Goal: Task Accomplishment & Management: Use online tool/utility

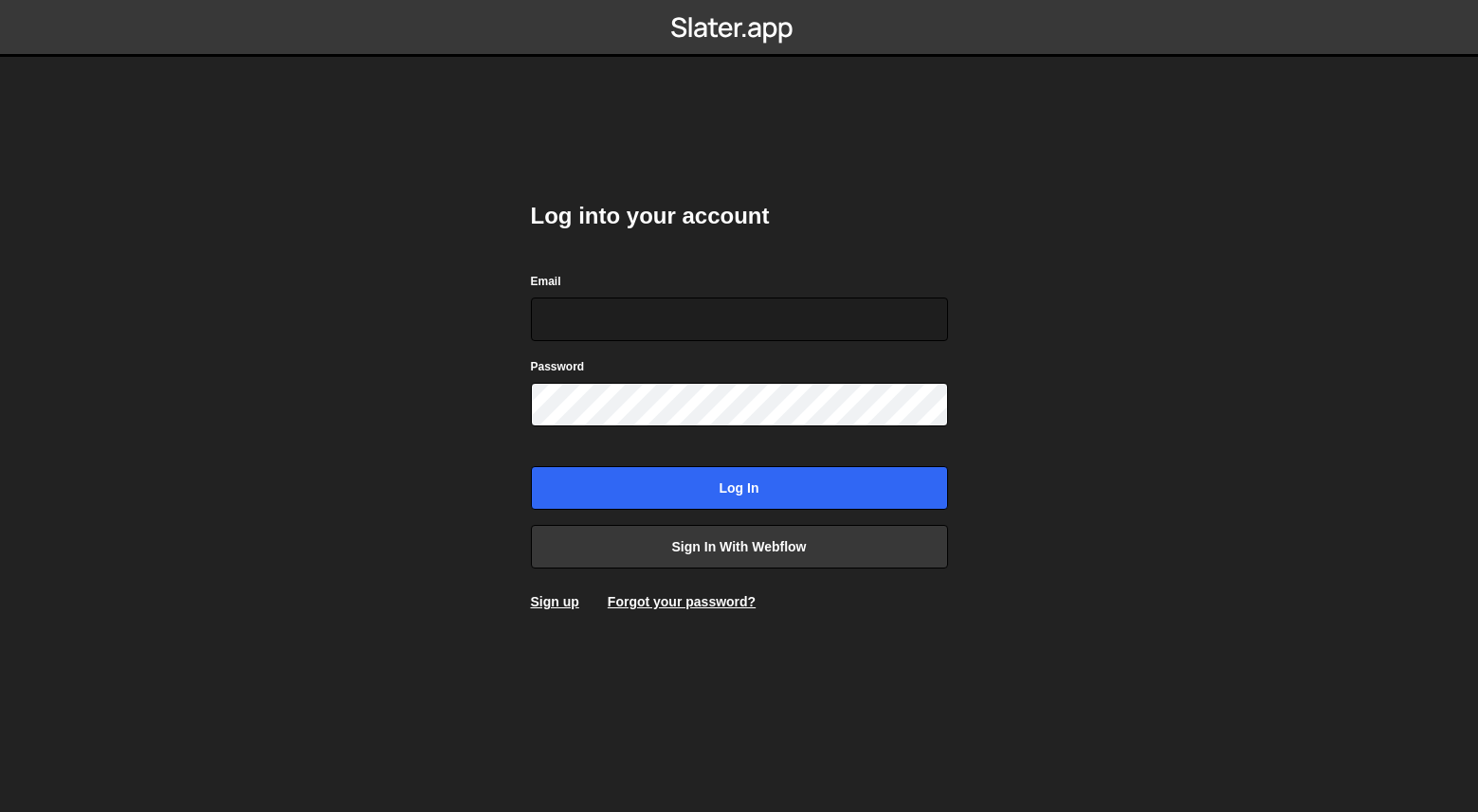
click at [739, 0] on com-1password-button at bounding box center [739, 0] width 0 height 0
type input "[EMAIL_ADDRESS][DOMAIN_NAME]"
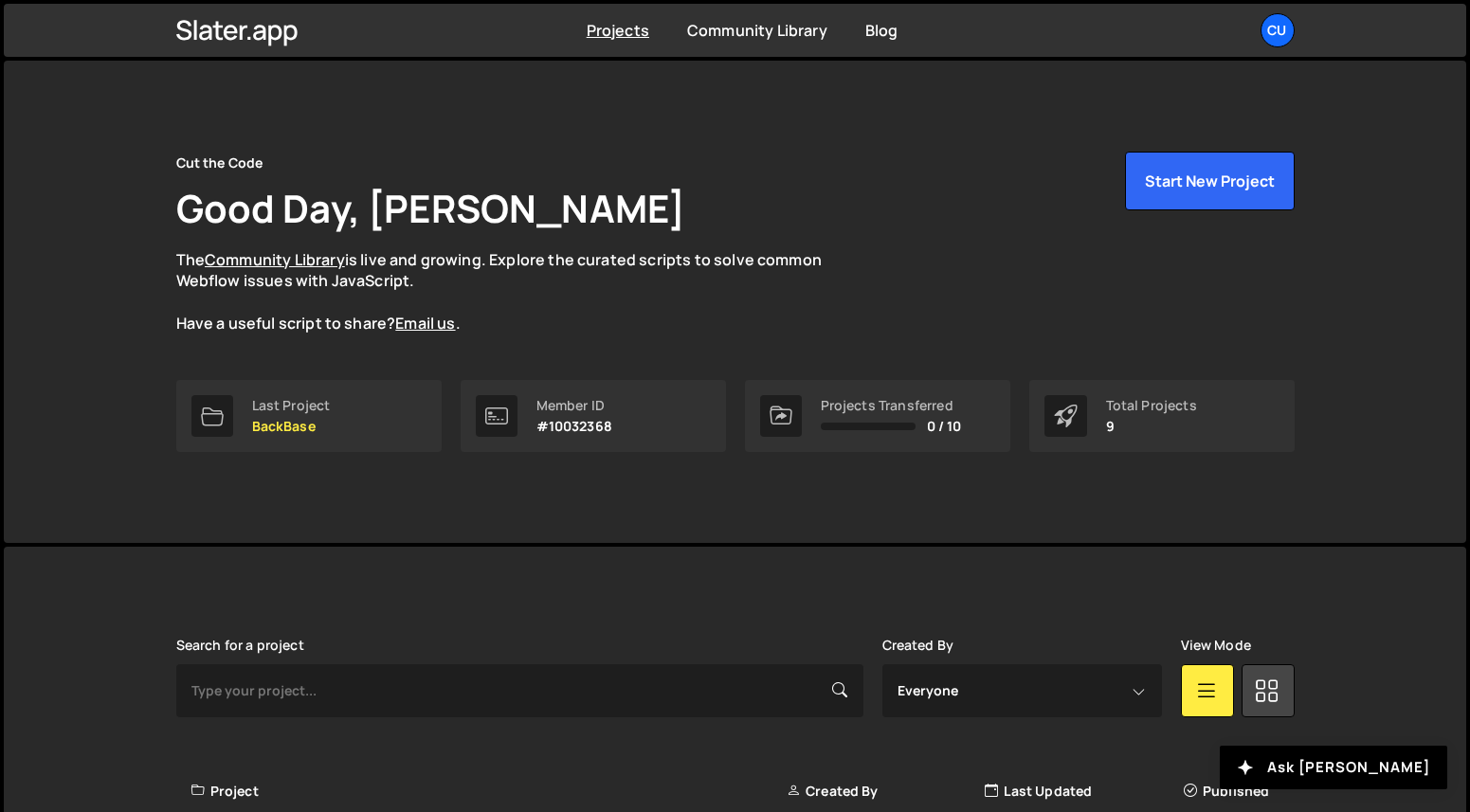
scroll to position [374, 0]
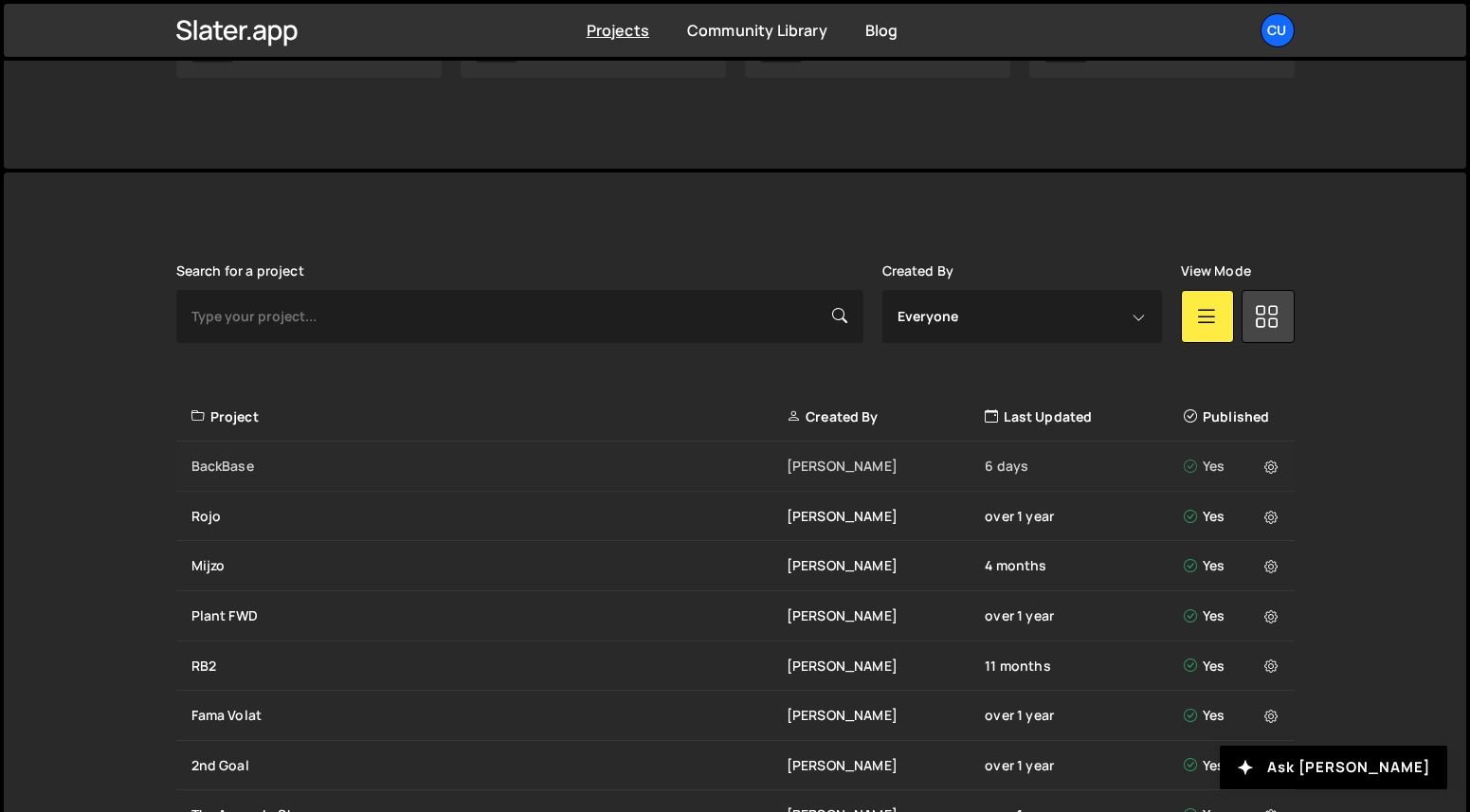
click at [278, 468] on div "BackBase" at bounding box center [489, 466] width 596 height 19
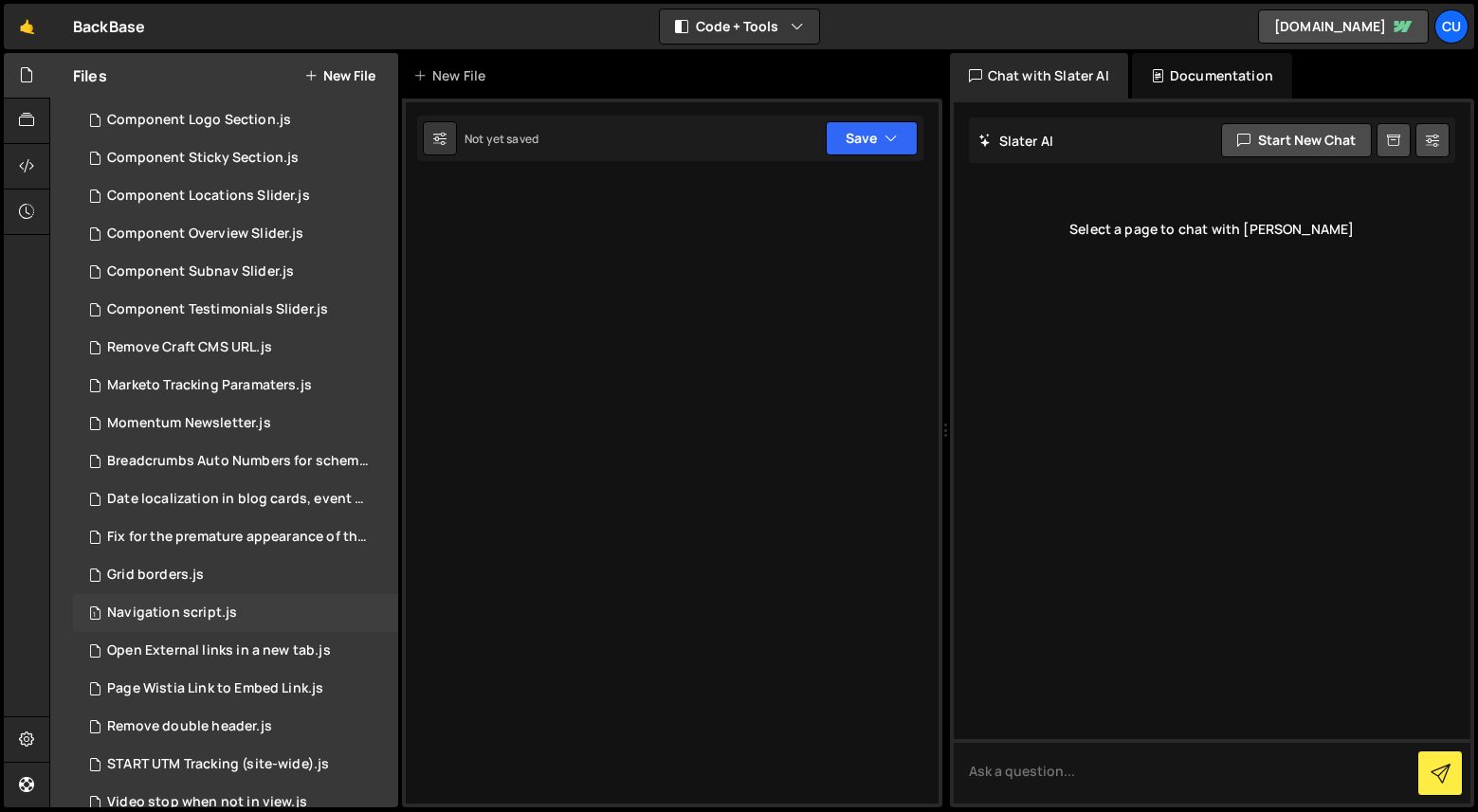
scroll to position [296, 0]
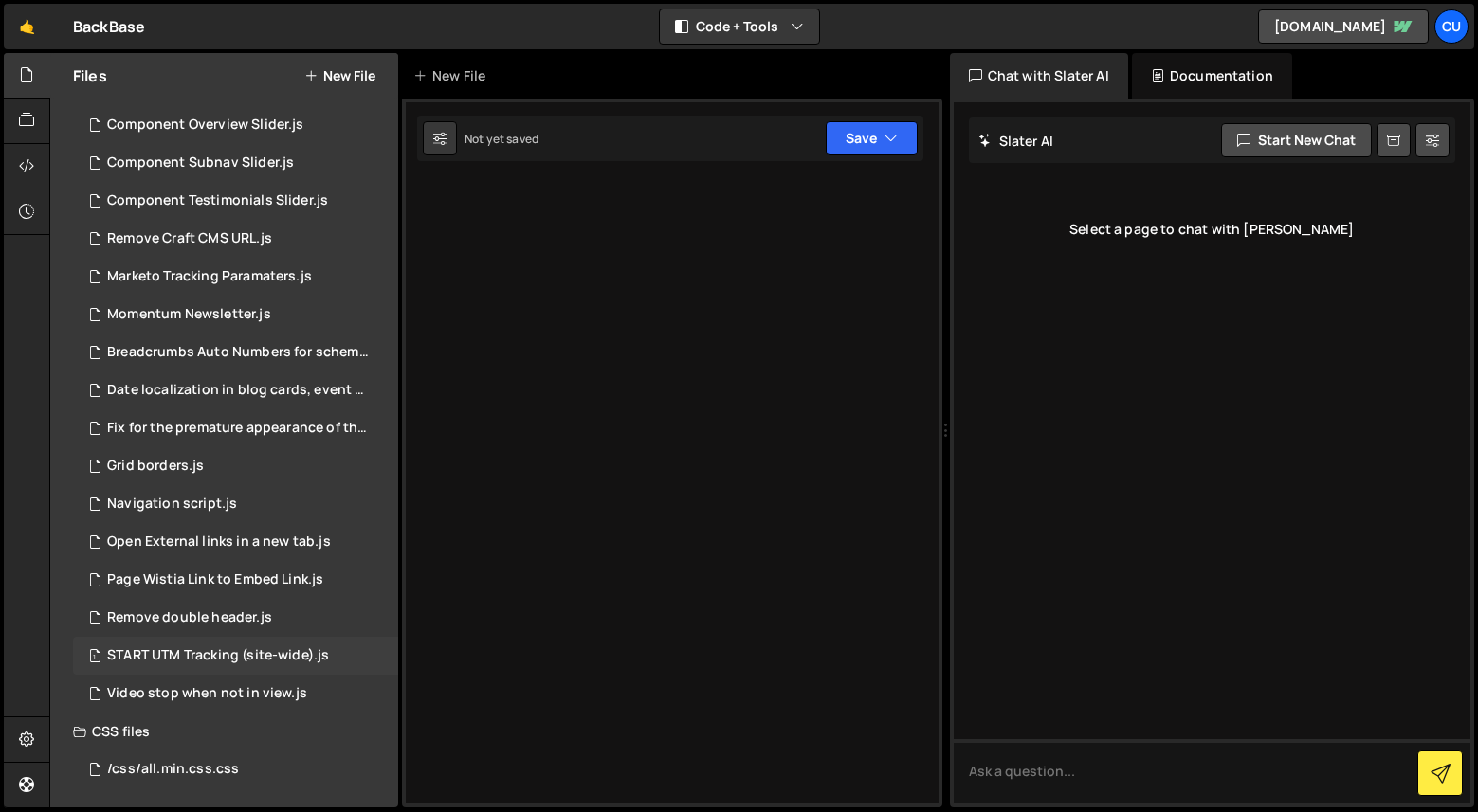
click at [244, 661] on div "START UTM Tracking (site-wide).js" at bounding box center [218, 656] width 222 height 17
click at [231, 619] on div "Remove double header.js" at bounding box center [190, 619] width 165 height 17
click at [225, 648] on div "START UTM Tracking (site-wide).js" at bounding box center [218, 656] width 222 height 17
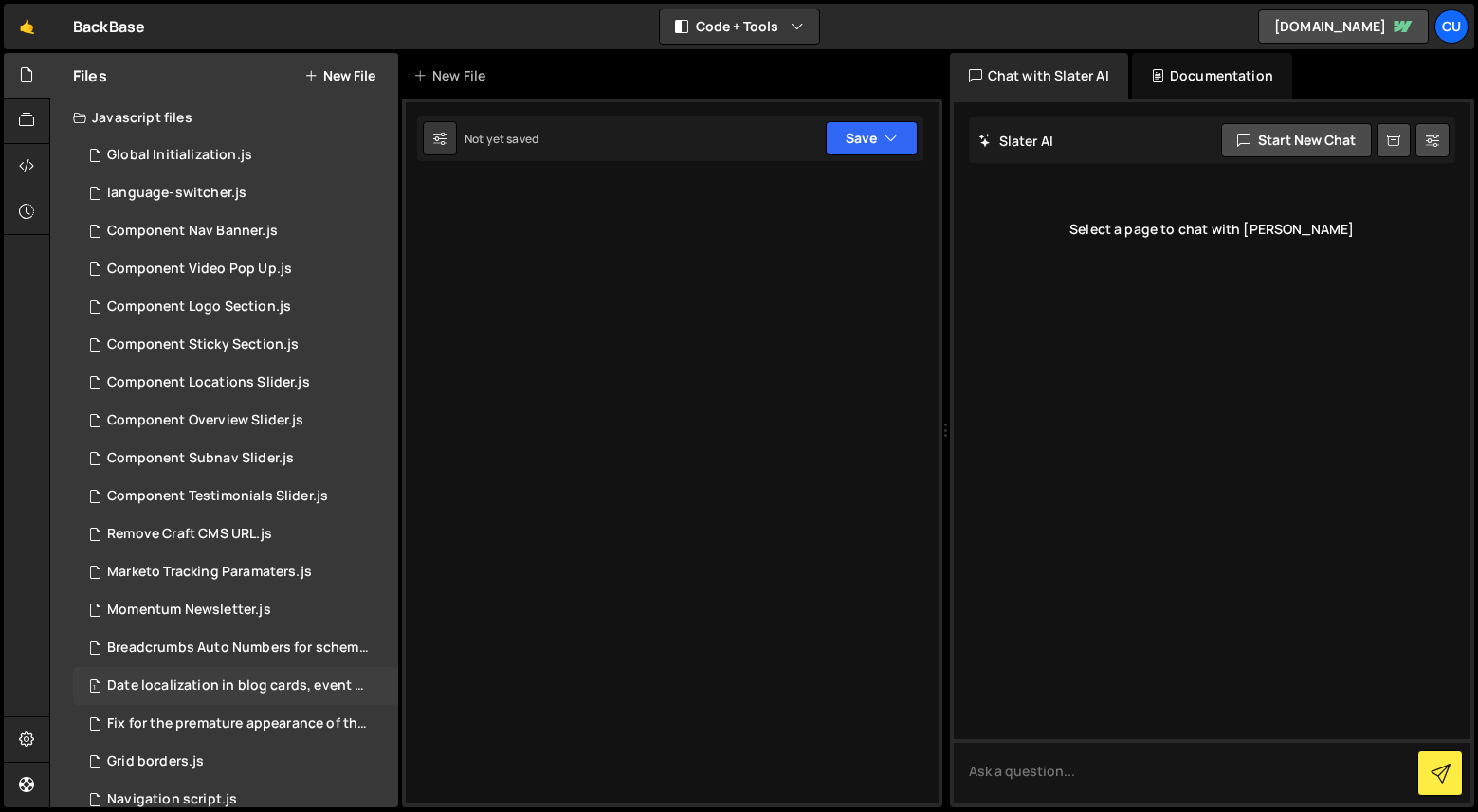
scroll to position [147, 0]
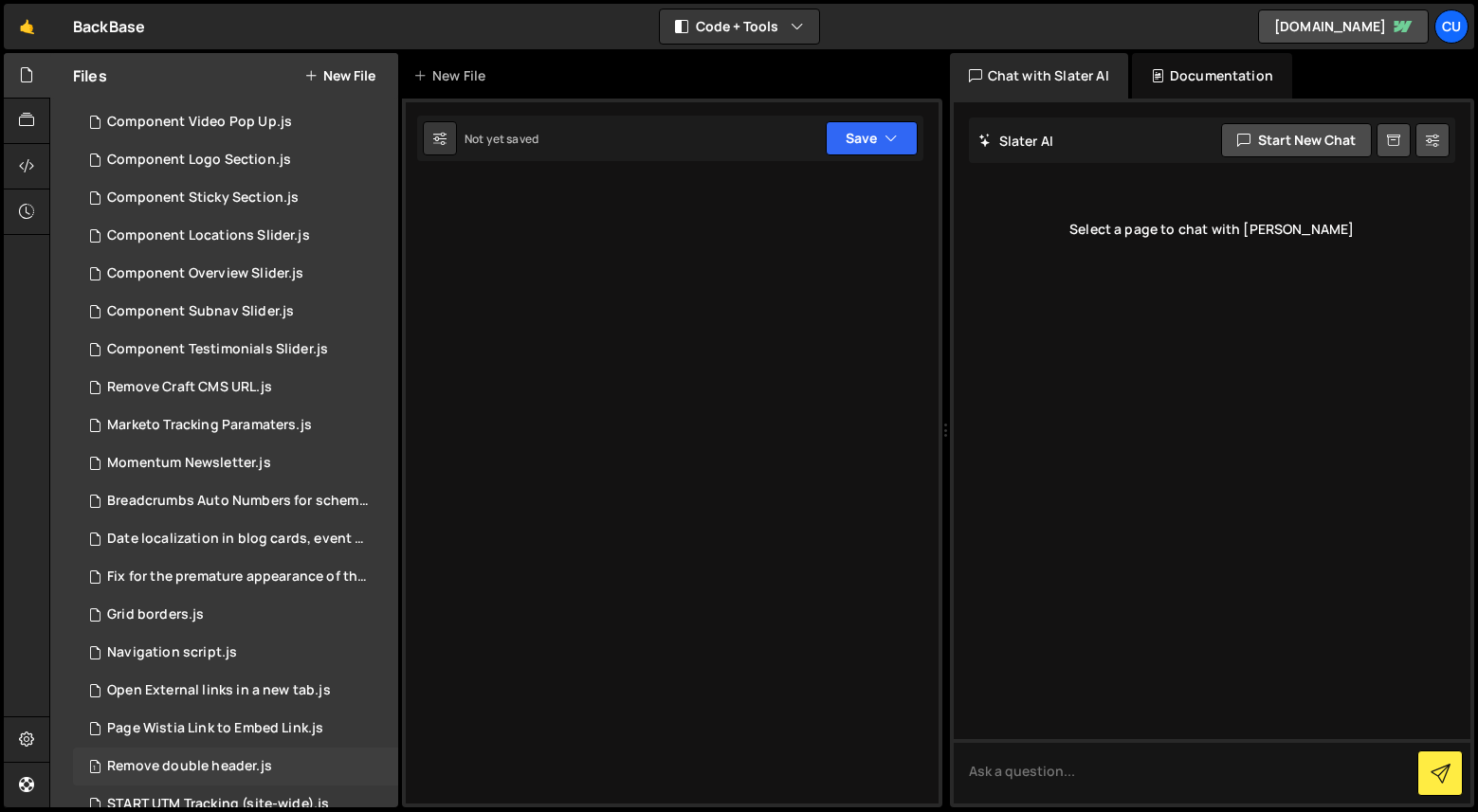
click at [228, 761] on div "Remove double header.js" at bounding box center [190, 767] width 165 height 17
click at [437, 139] on icon at bounding box center [440, 139] width 13 height 19
select select "editor"
select select "ace/theme/monokai"
type input "14"
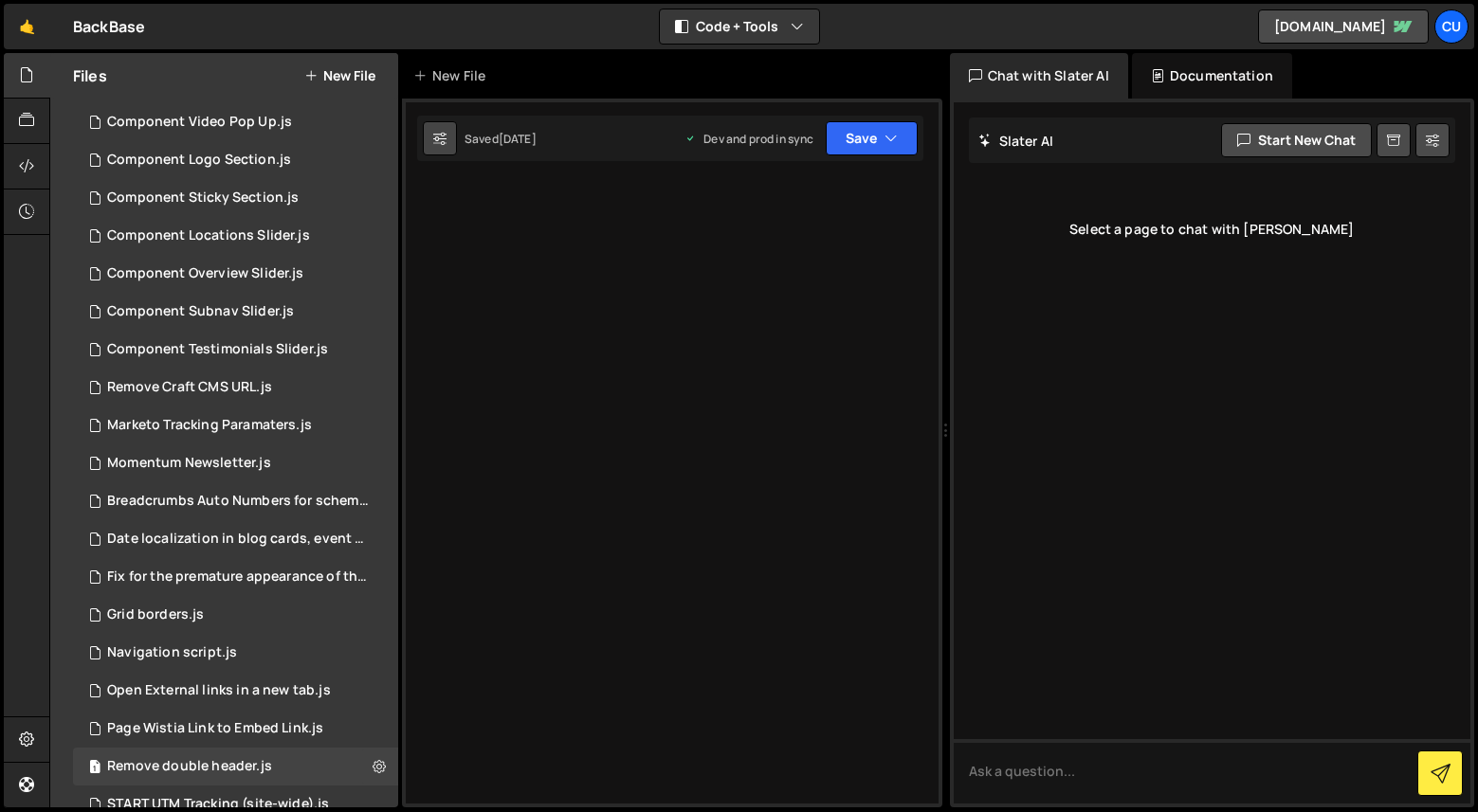
checkbox input "true"
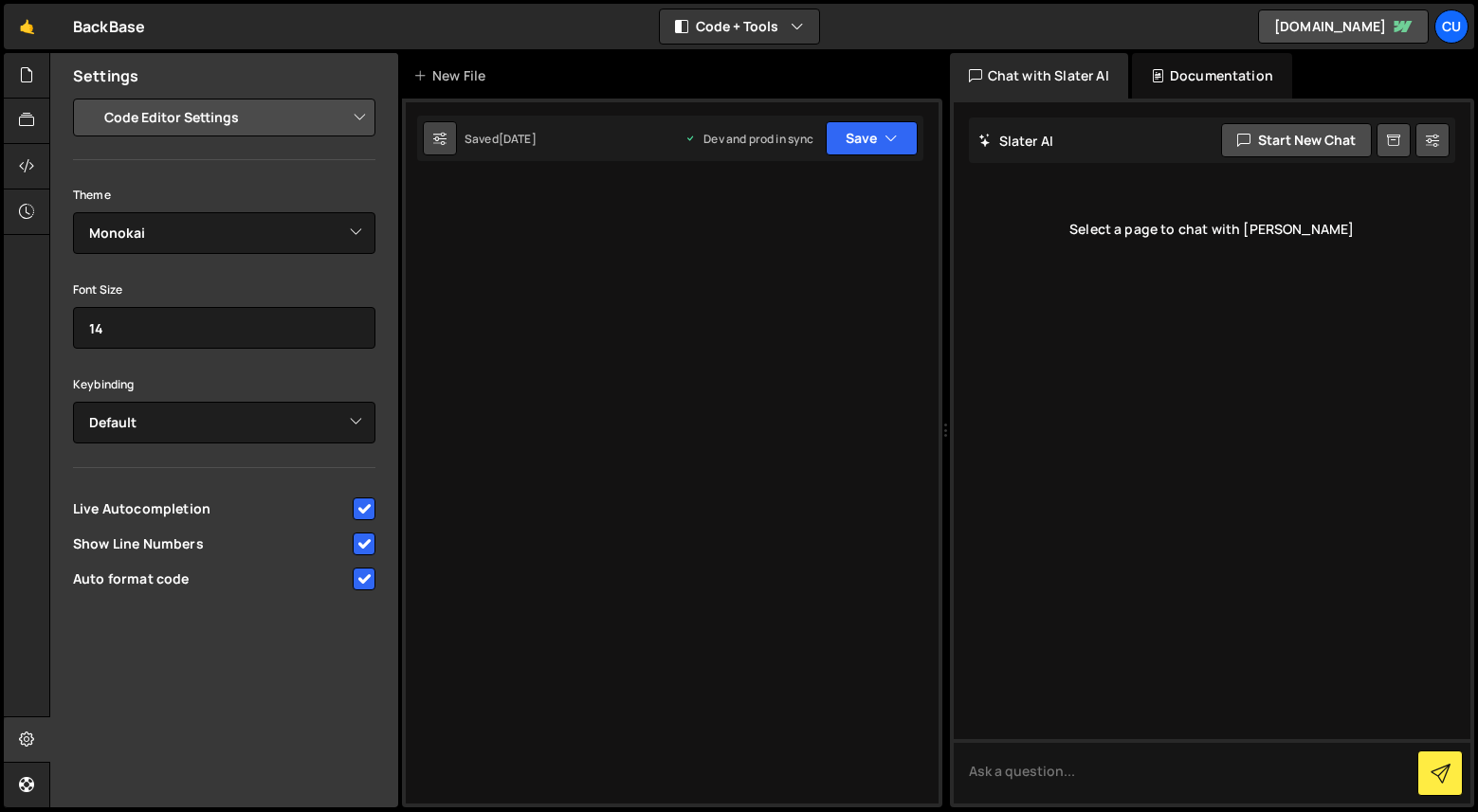
click at [439, 137] on icon at bounding box center [440, 139] width 13 height 19
click at [624, 221] on div at bounding box center [672, 453] width 540 height 709
click at [34, 76] on icon at bounding box center [27, 75] width 15 height 21
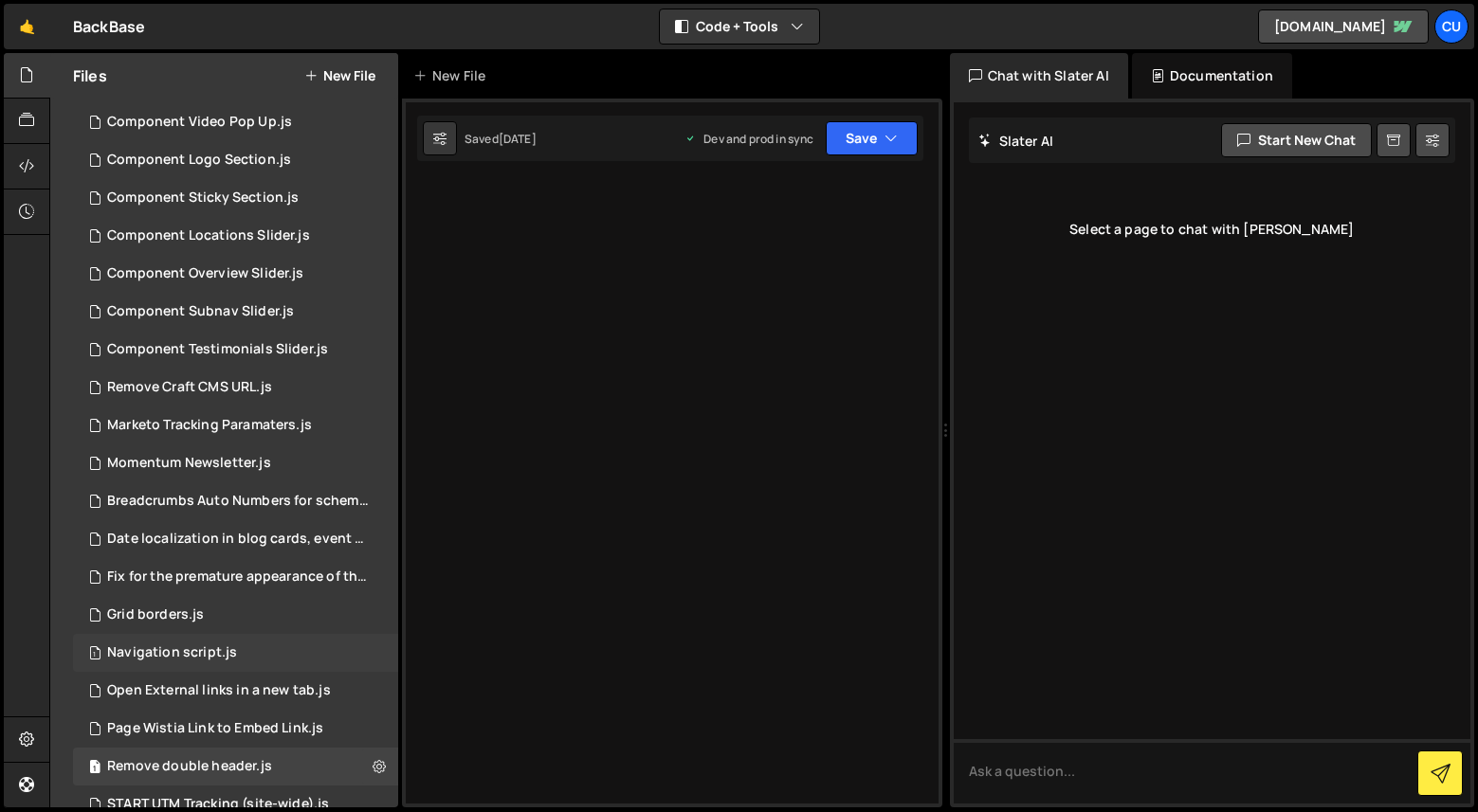
scroll to position [296, 0]
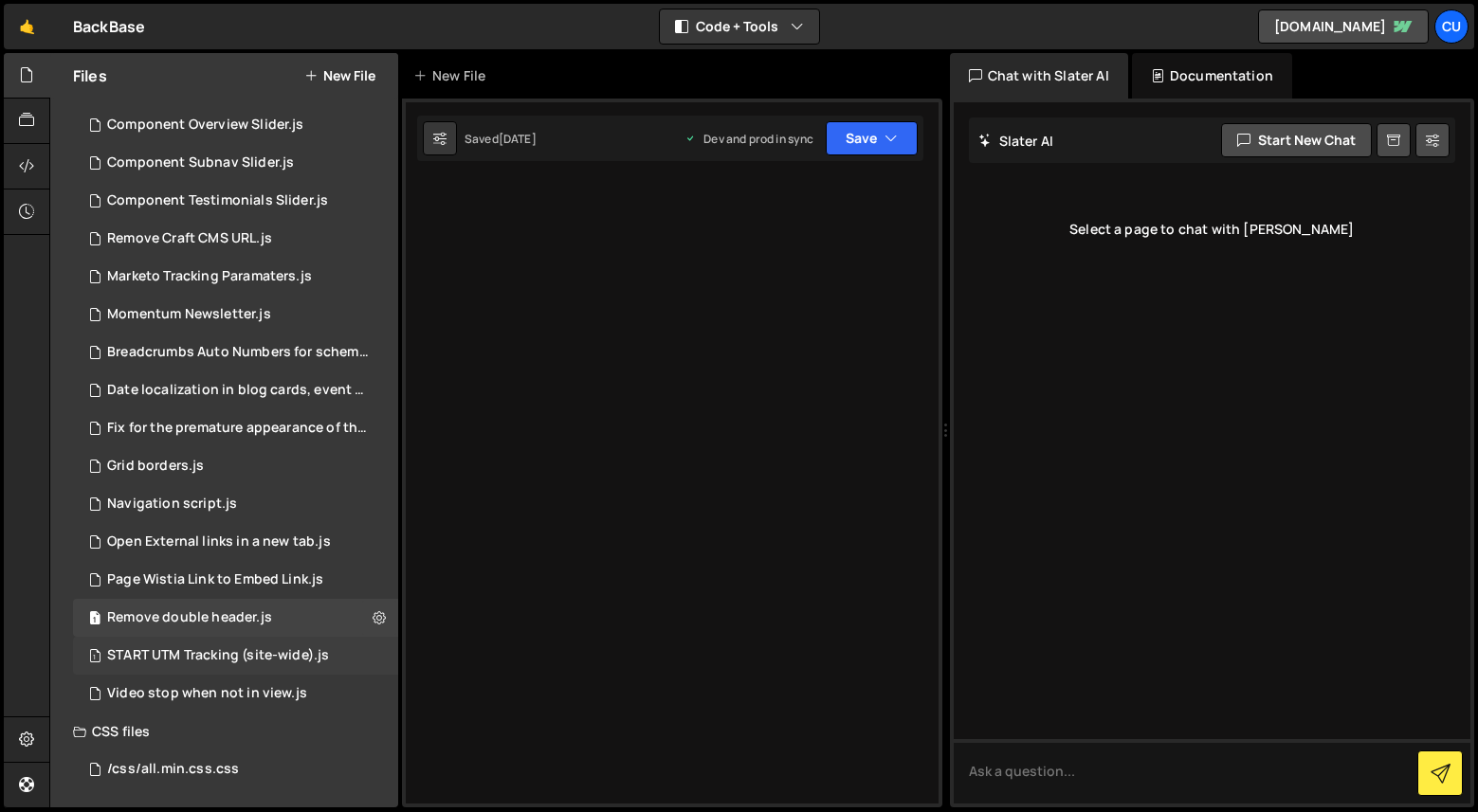
click at [208, 655] on div "START UTM Tracking (site-wide).js" at bounding box center [218, 656] width 222 height 17
click at [197, 702] on div "Video stop when not in view.js" at bounding box center [207, 694] width 200 height 17
click at [212, 586] on div "Page Wistia Link to Embed Link.js" at bounding box center [216, 580] width 216 height 17
click at [208, 520] on div "1 Navigation script.js 0" at bounding box center [236, 505] width 326 height 38
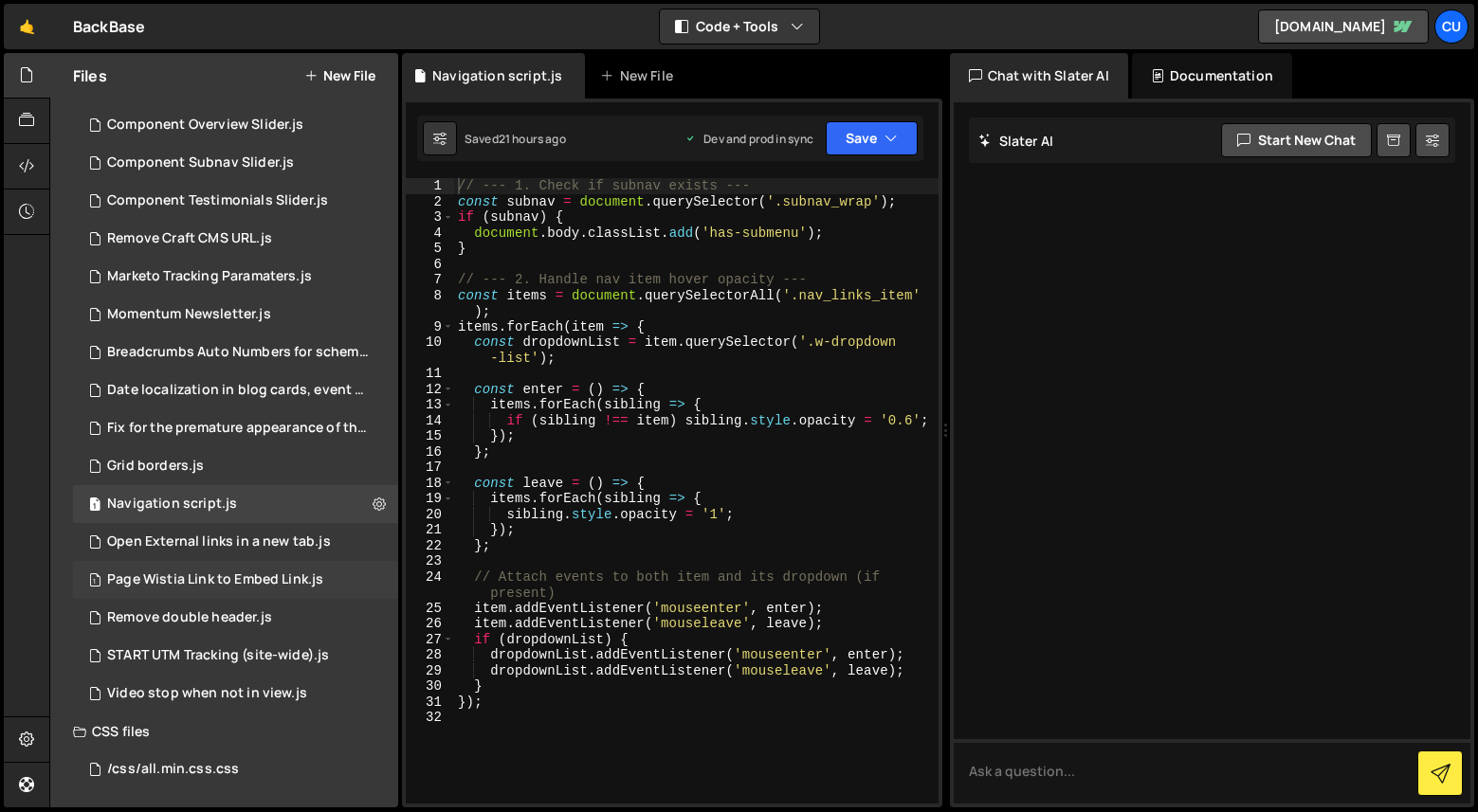
click at [194, 584] on div "Page Wistia Link to Embed Link.js" at bounding box center [216, 580] width 216 height 17
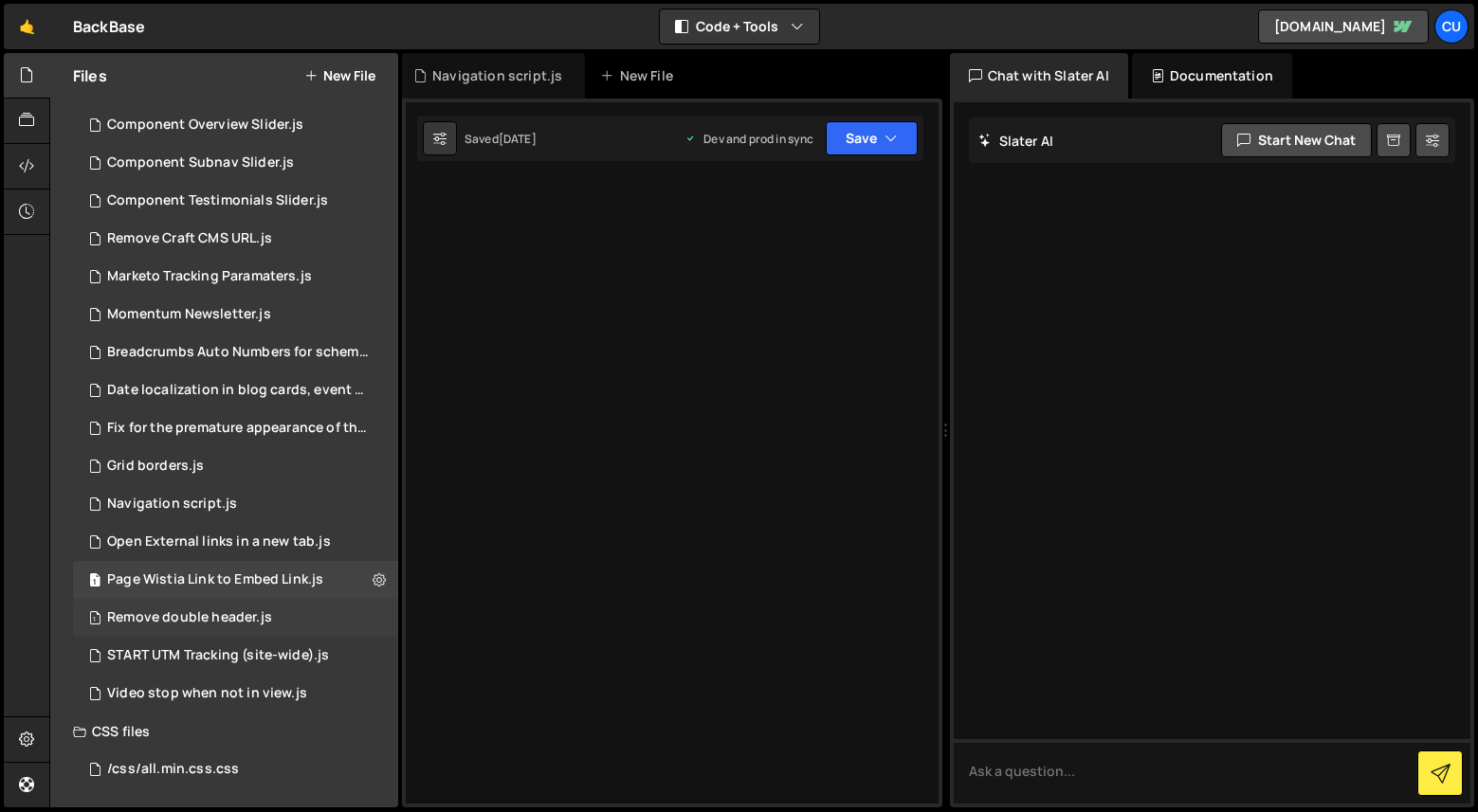
click at [197, 614] on div "Remove double header.js" at bounding box center [190, 619] width 165 height 17
click at [204, 586] on div "Page Wistia Link to Embed Link.js" at bounding box center [216, 580] width 216 height 17
click at [463, 77] on div "Navigation script.js" at bounding box center [497, 76] width 130 height 19
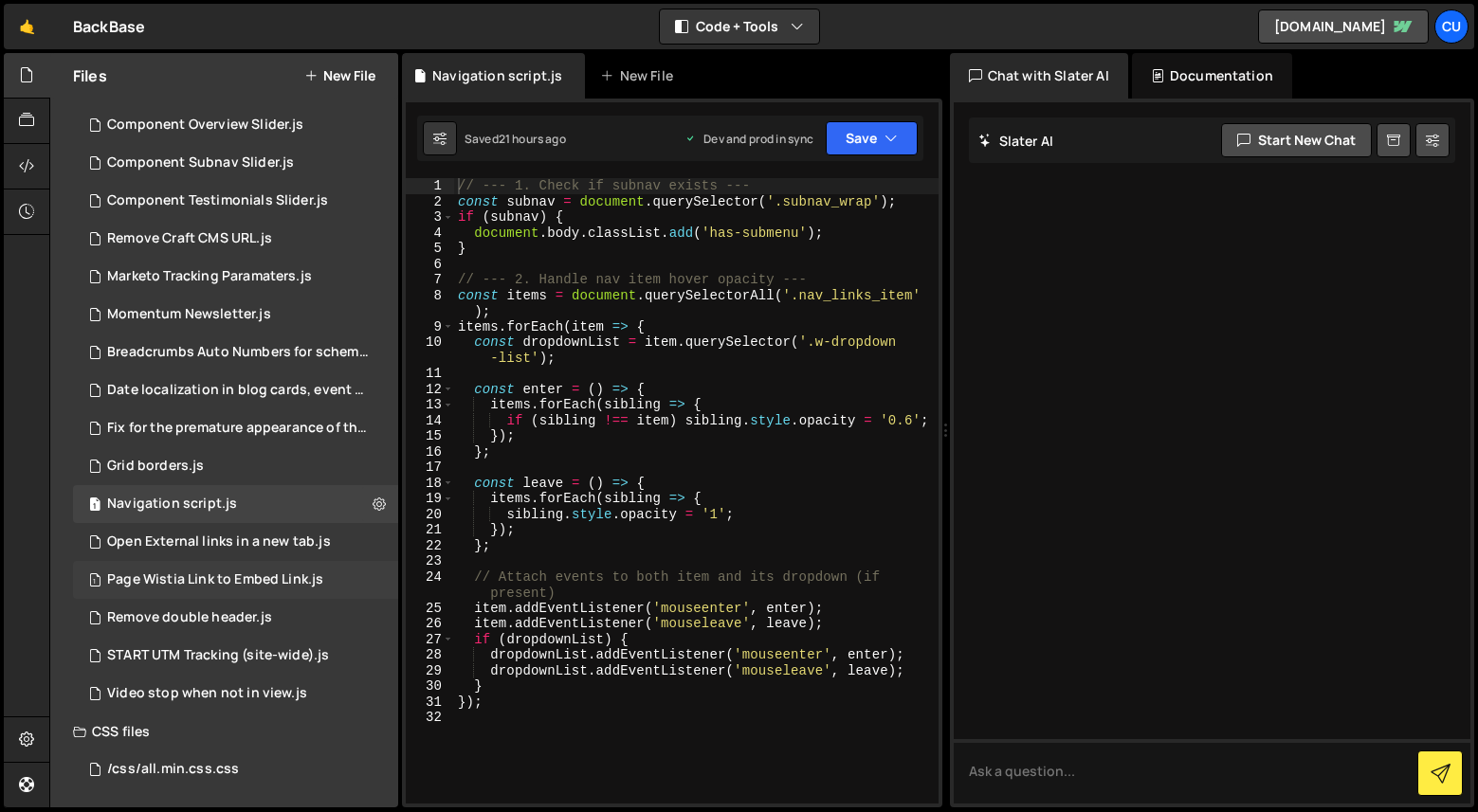
click at [199, 589] on div "1 Page Wistia Link to Embed Link.js 0" at bounding box center [236, 580] width 326 height 38
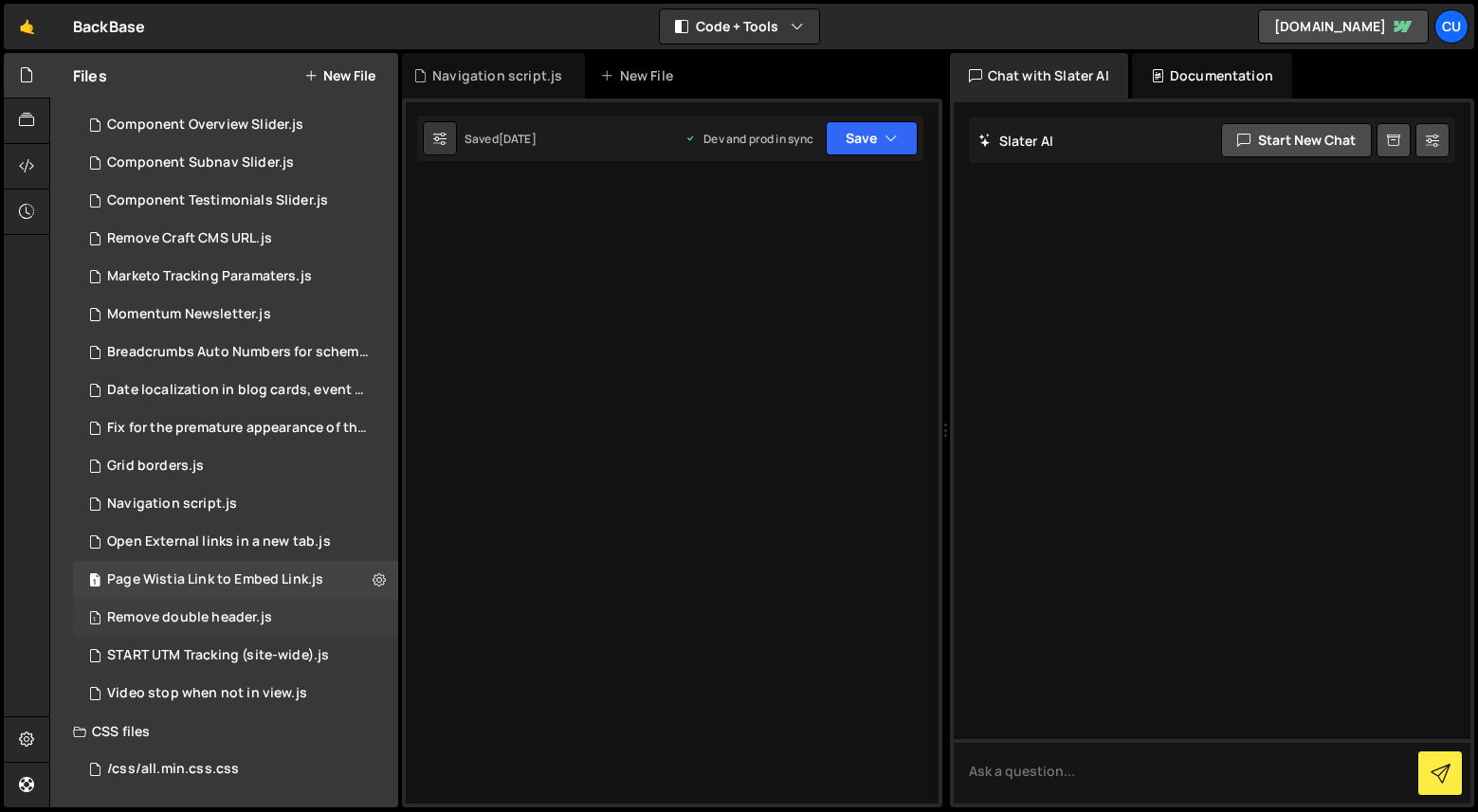
click at [198, 618] on div "Remove double header.js" at bounding box center [190, 619] width 165 height 17
click at [198, 649] on div "START UTM Tracking (site-wide).js" at bounding box center [218, 656] width 222 height 17
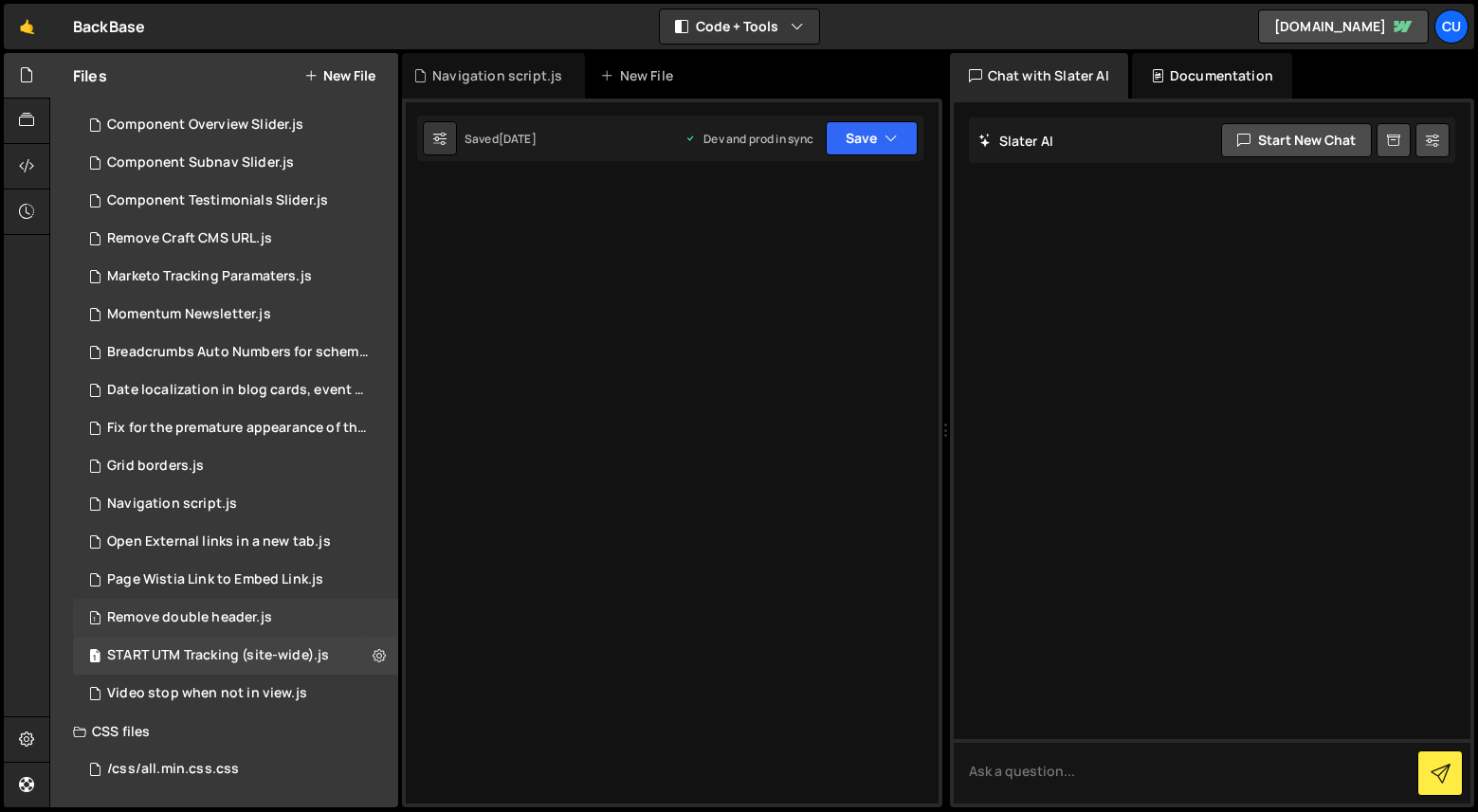
click at [273, 615] on div "1 Remove double header.js 0" at bounding box center [236, 619] width 326 height 38
click at [379, 618] on button at bounding box center [379, 619] width 34 height 34
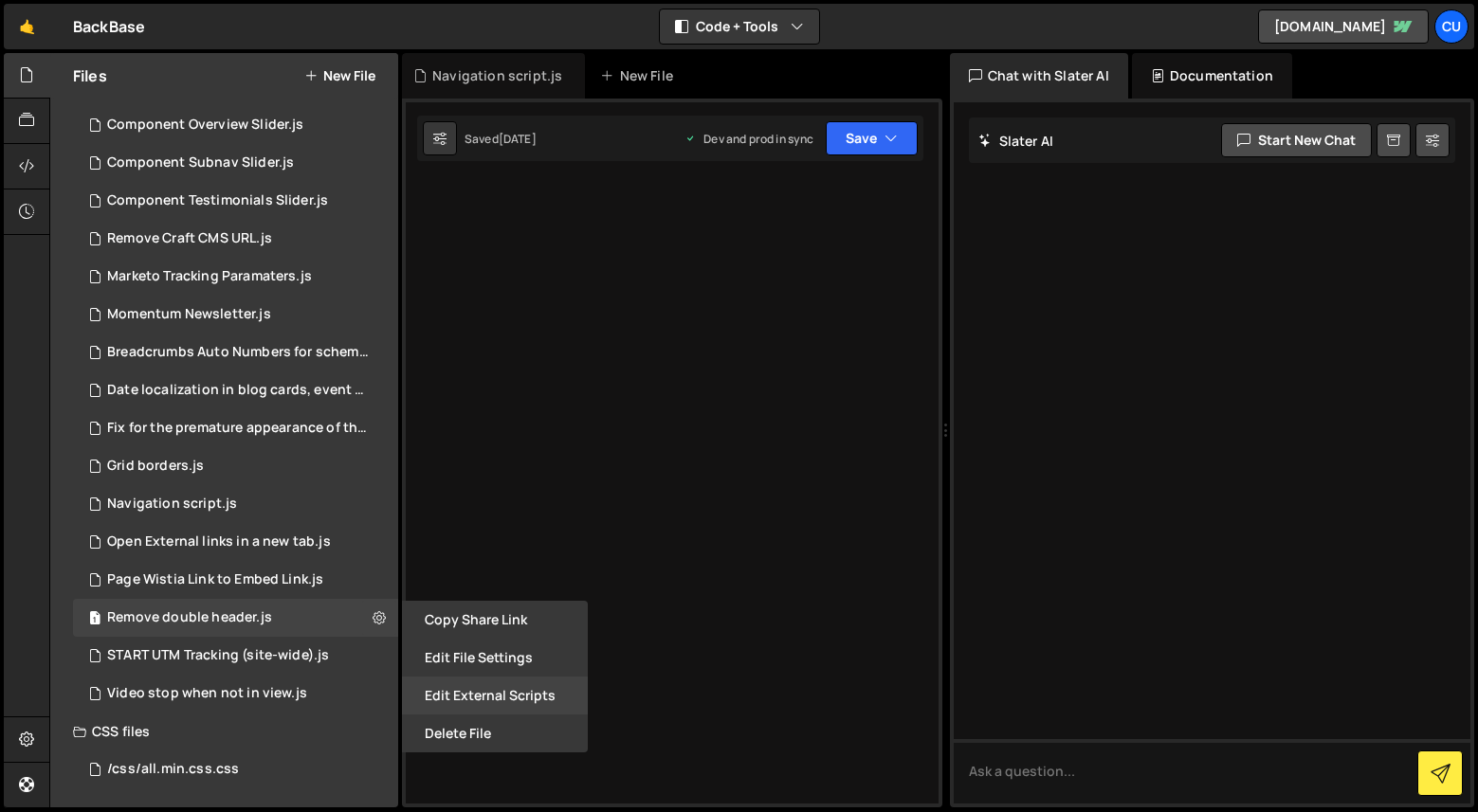
click at [487, 700] on button "Edit External Scripts" at bounding box center [495, 696] width 186 height 38
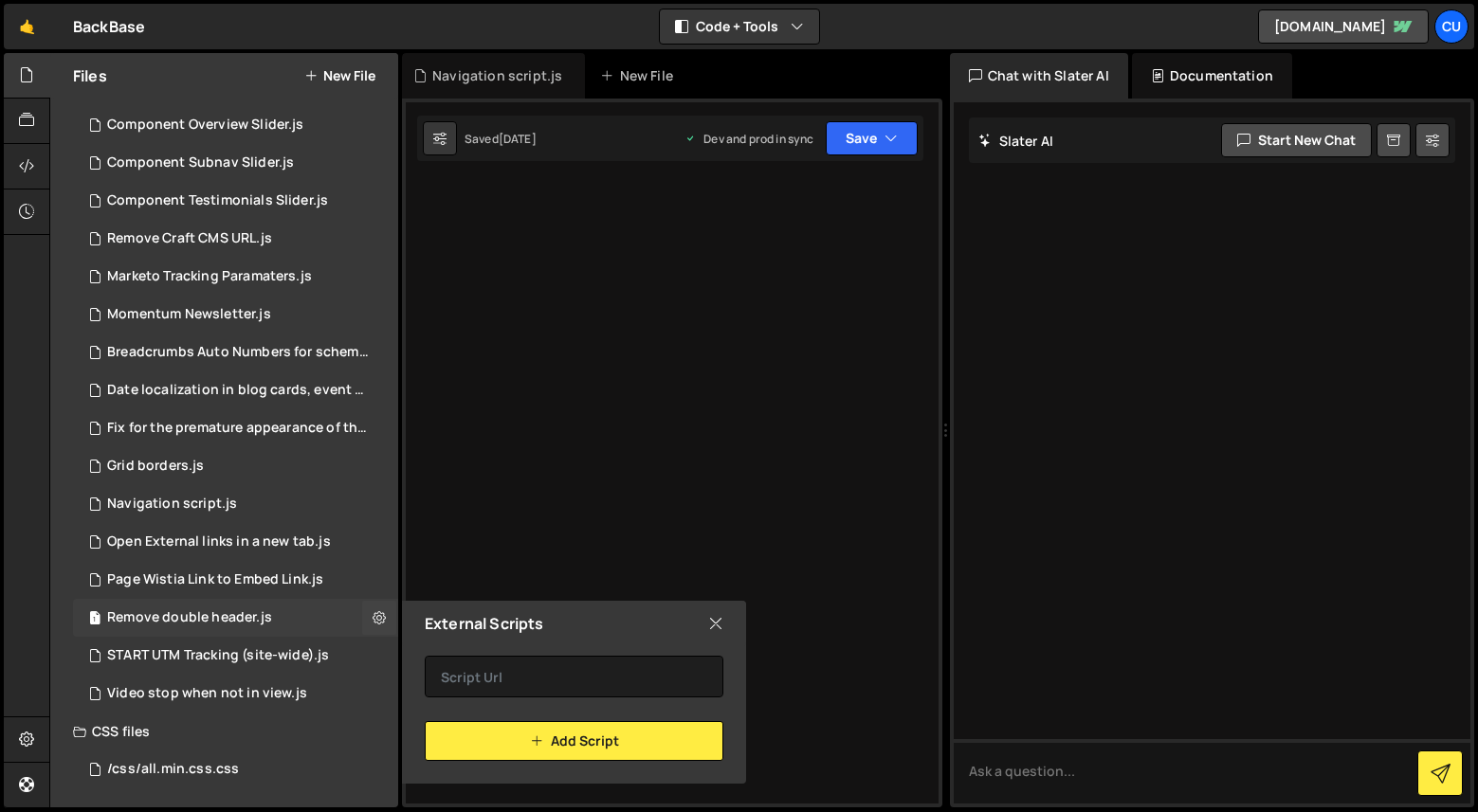
click at [325, 608] on div "1 Remove double header.js 0" at bounding box center [236, 619] width 326 height 38
click at [373, 619] on icon at bounding box center [379, 618] width 13 height 18
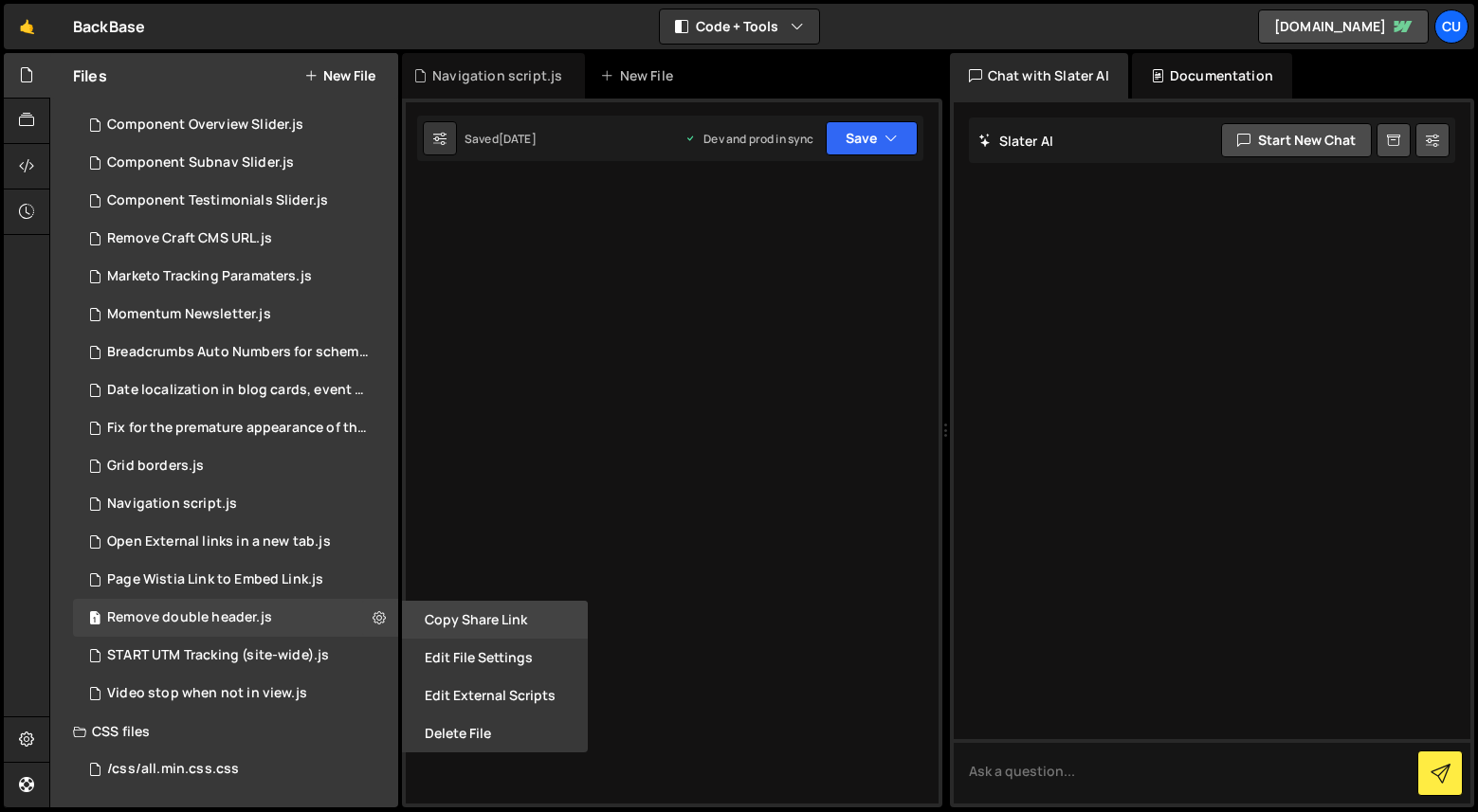
click at [463, 625] on button "Copy share link" at bounding box center [495, 620] width 186 height 38
click at [230, 649] on div "START UTM Tracking (site-wide).js" at bounding box center [218, 656] width 222 height 17
click at [362, 657] on button at bounding box center [379, 656] width 34 height 34
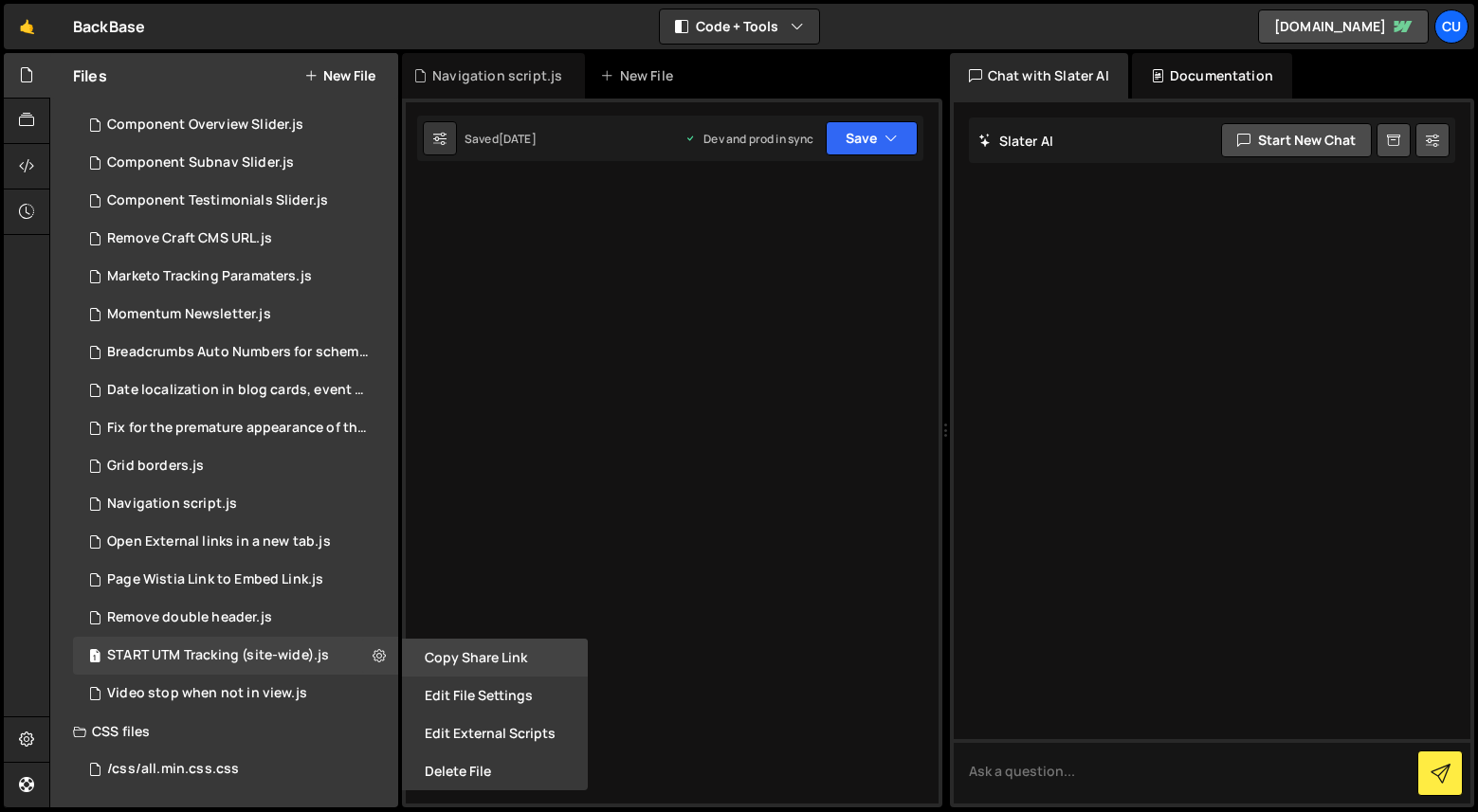
click at [448, 662] on button "Copy share link" at bounding box center [495, 658] width 186 height 38
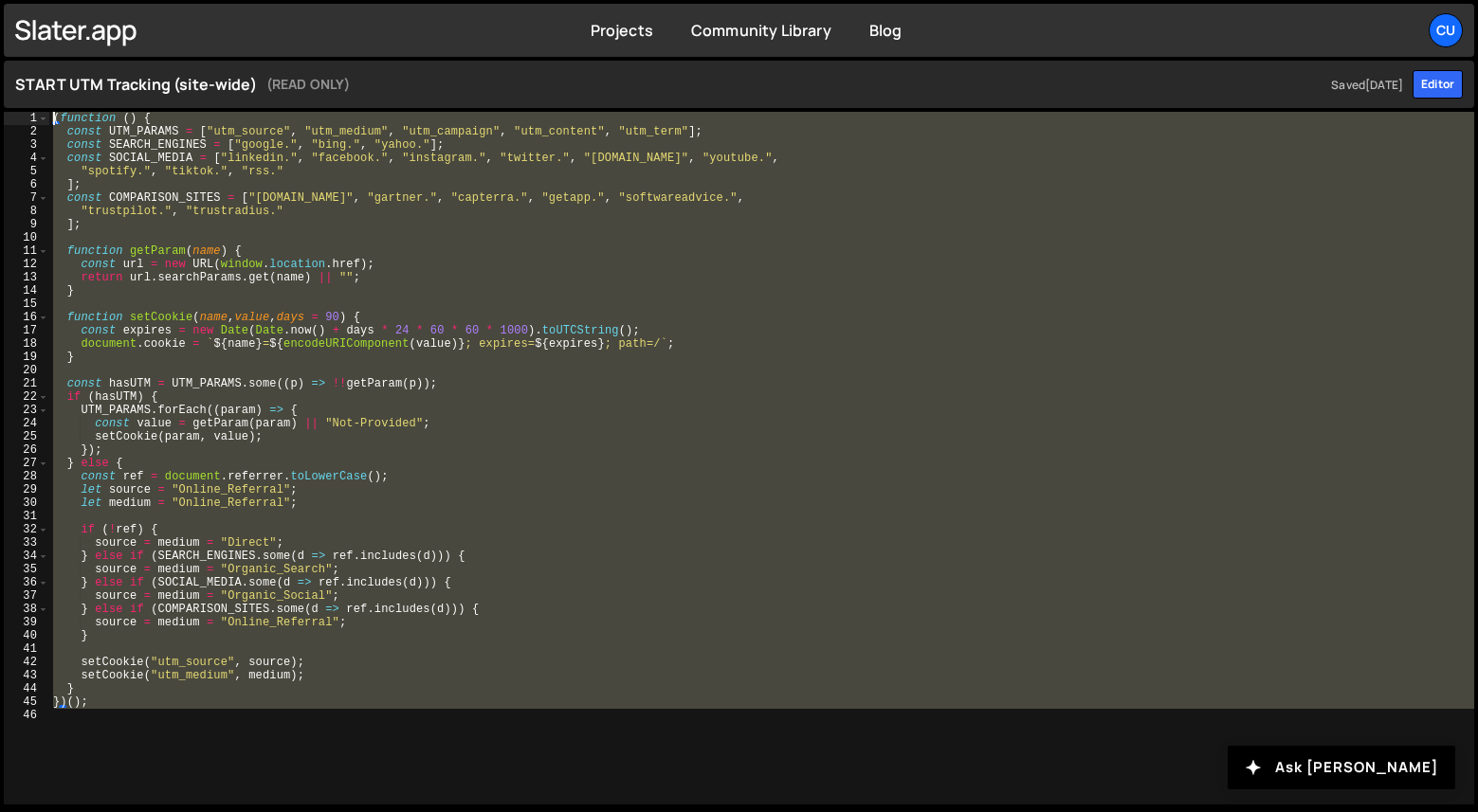
drag, startPoint x: 254, startPoint y: 729, endPoint x: 45, endPoint y: 102, distance: 660.9
click at [45, 101] on div "START UTM Tracking (site-wide) (READ ONLY) Saved [DATE] Editor 1 2 3 4 5 6 7 8 …" at bounding box center [739, 434] width 1478 height 756
click at [273, 395] on div "( function ( ) { const UTM_PARAMS = [ "utm_source" , "utm_medium" , "utm_campai…" at bounding box center [762, 471] width 1425 height 719
type textarea "if (hasUTM) {"
